Goal: Information Seeking & Learning: Learn about a topic

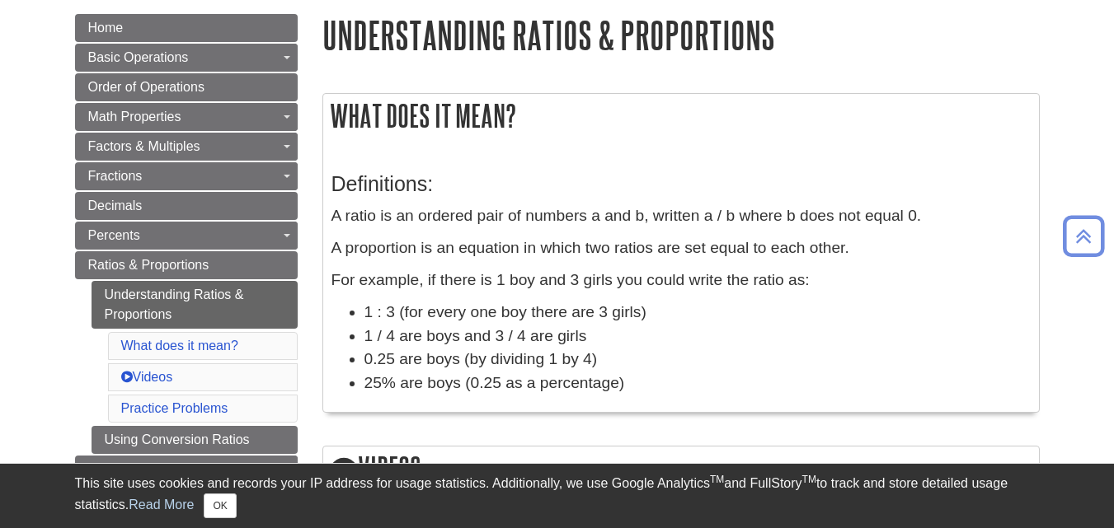
scroll to position [191, 0]
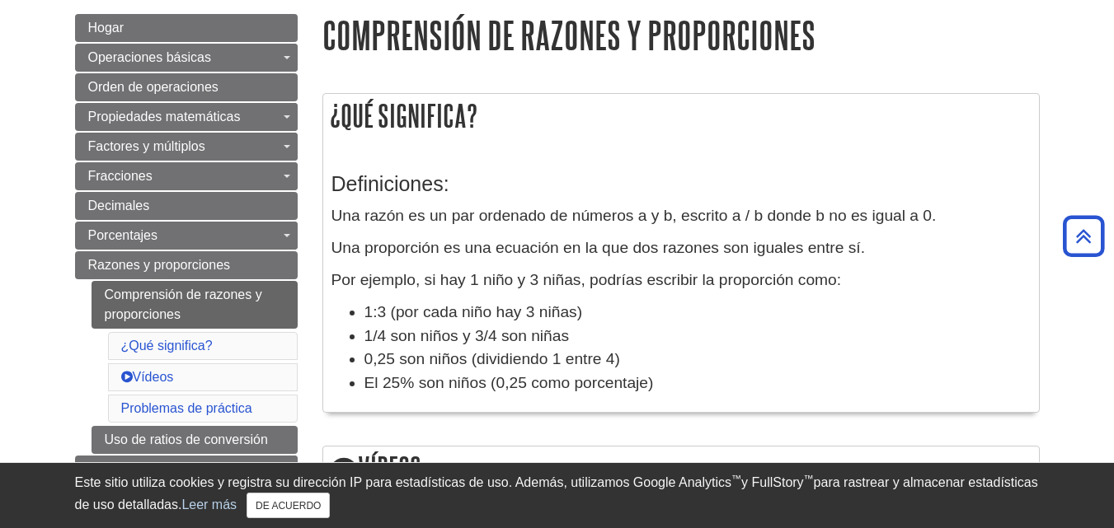
click at [986, 258] on p "Una proporción es una ecuación en la que dos razones son iguales entre sí." at bounding box center [680, 249] width 699 height 24
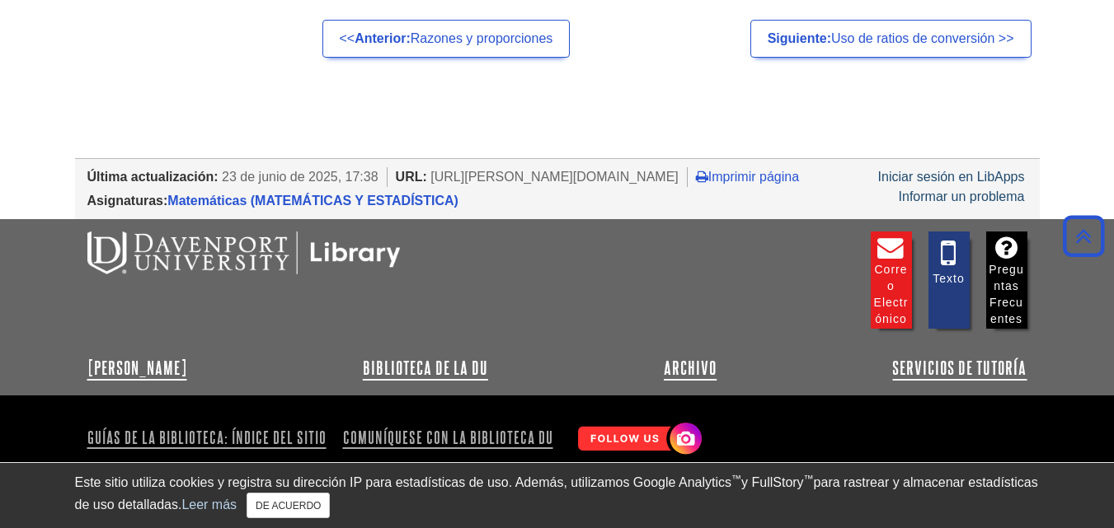
scroll to position [1438, 0]
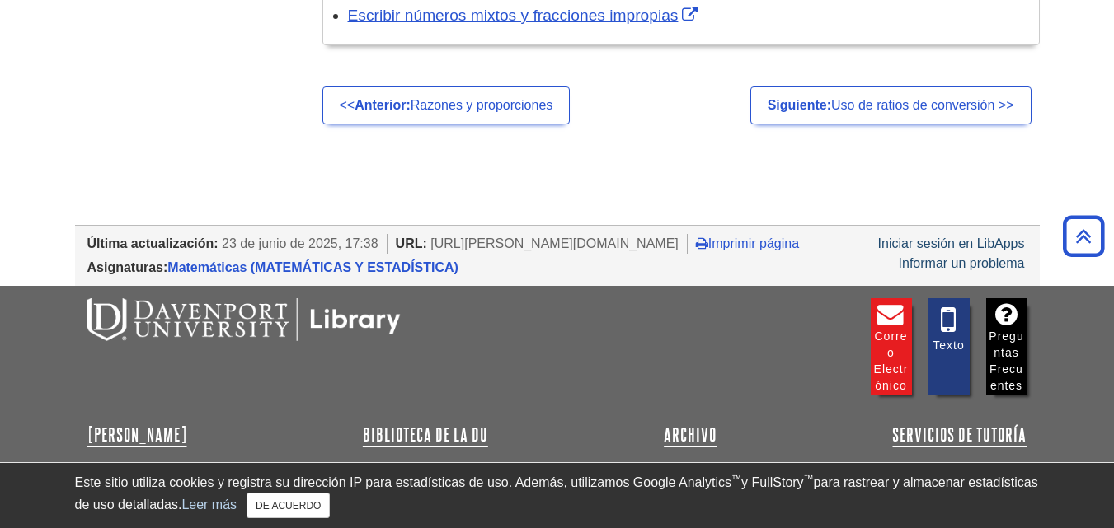
scroll to position [1367, 0]
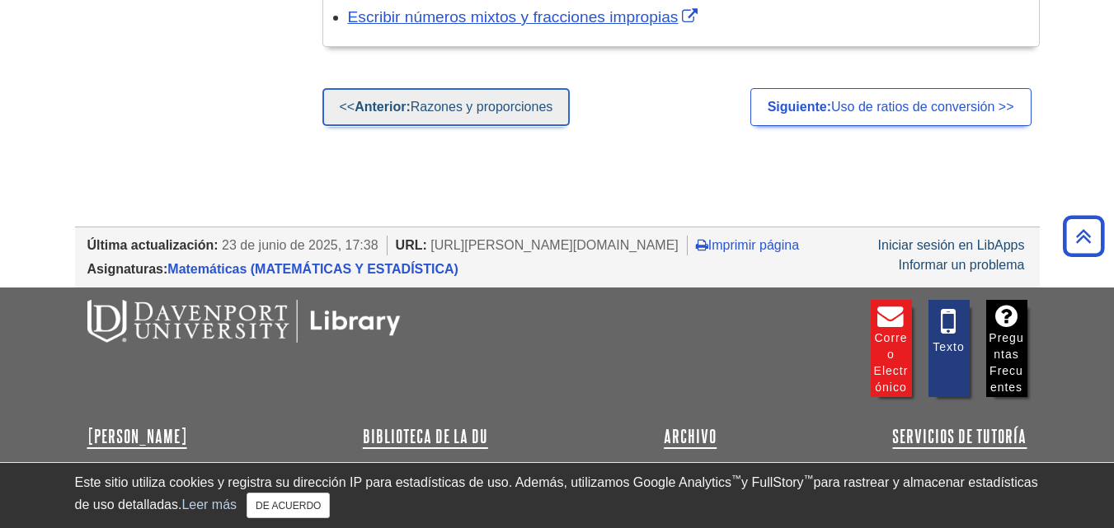
click at [429, 102] on font "Razones y proporciones" at bounding box center [481, 107] width 143 height 14
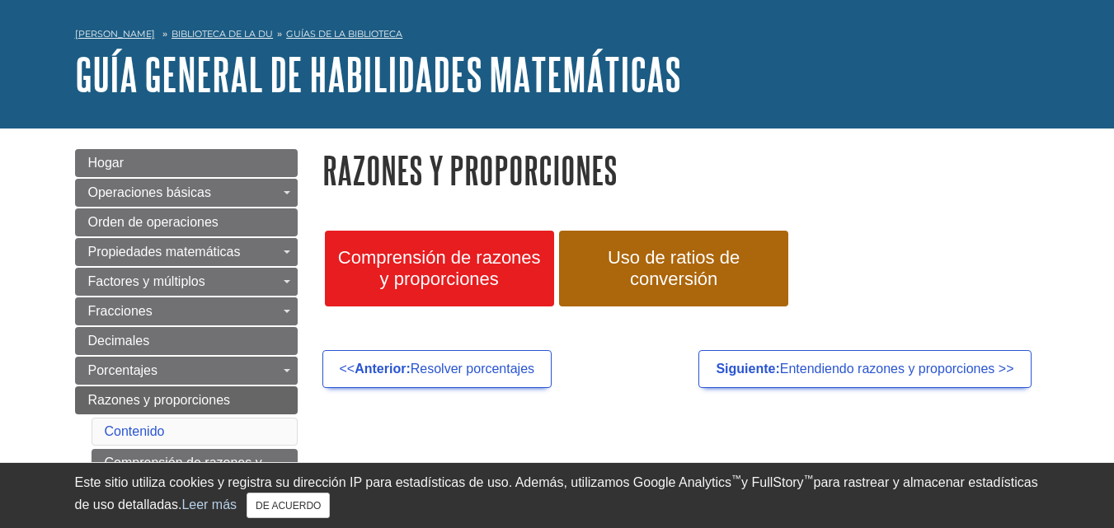
scroll to position [60, 0]
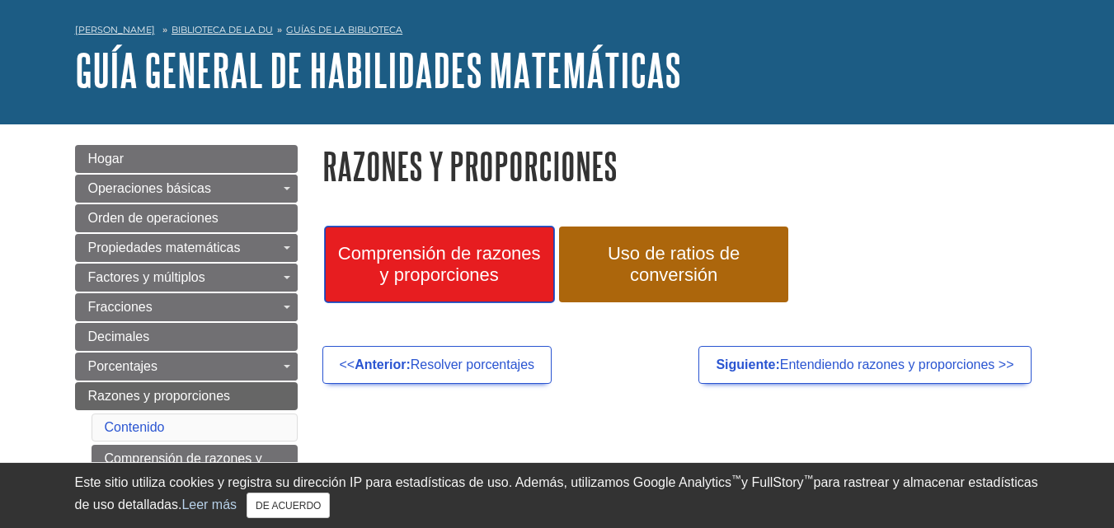
click at [459, 267] on font "Comprensión de razones y proporciones" at bounding box center [439, 264] width 203 height 42
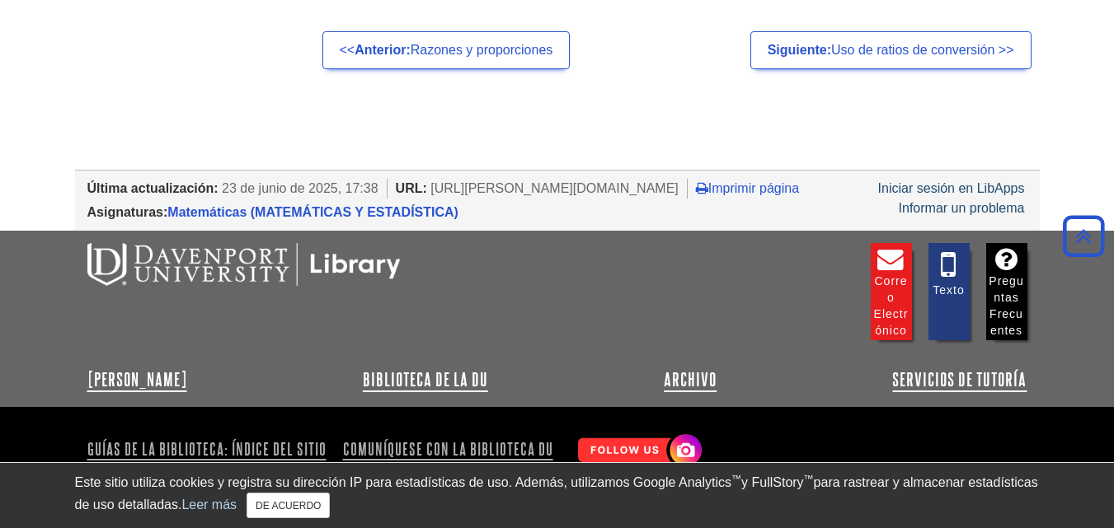
scroll to position [1470, 0]
